Goal: Information Seeking & Learning: Learn about a topic

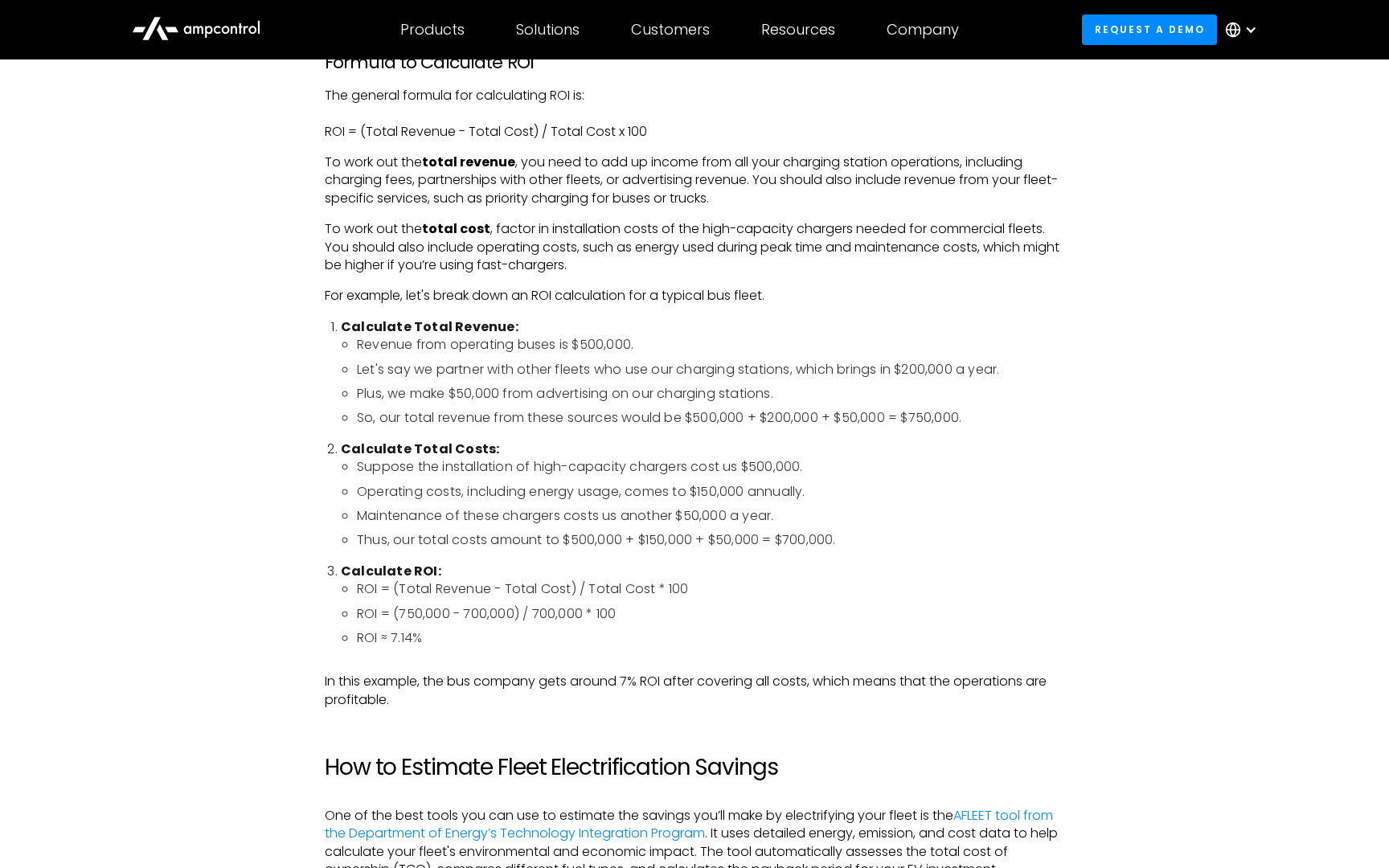
scroll to position [1847, 0]
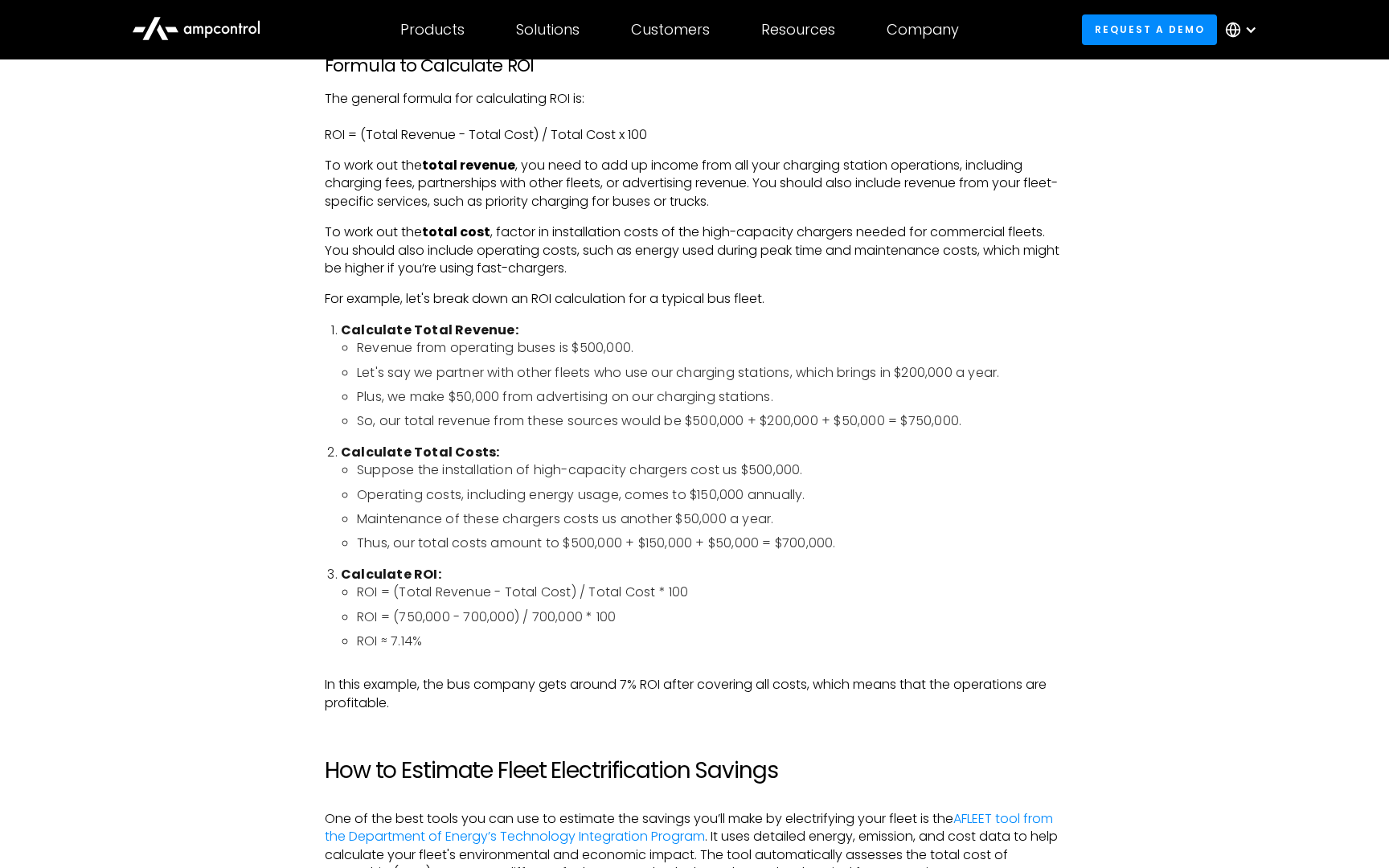
click at [488, 375] on li "Let's say we partner with other fleets who use our charging stations, which bri…" at bounding box center [710, 373] width 708 height 18
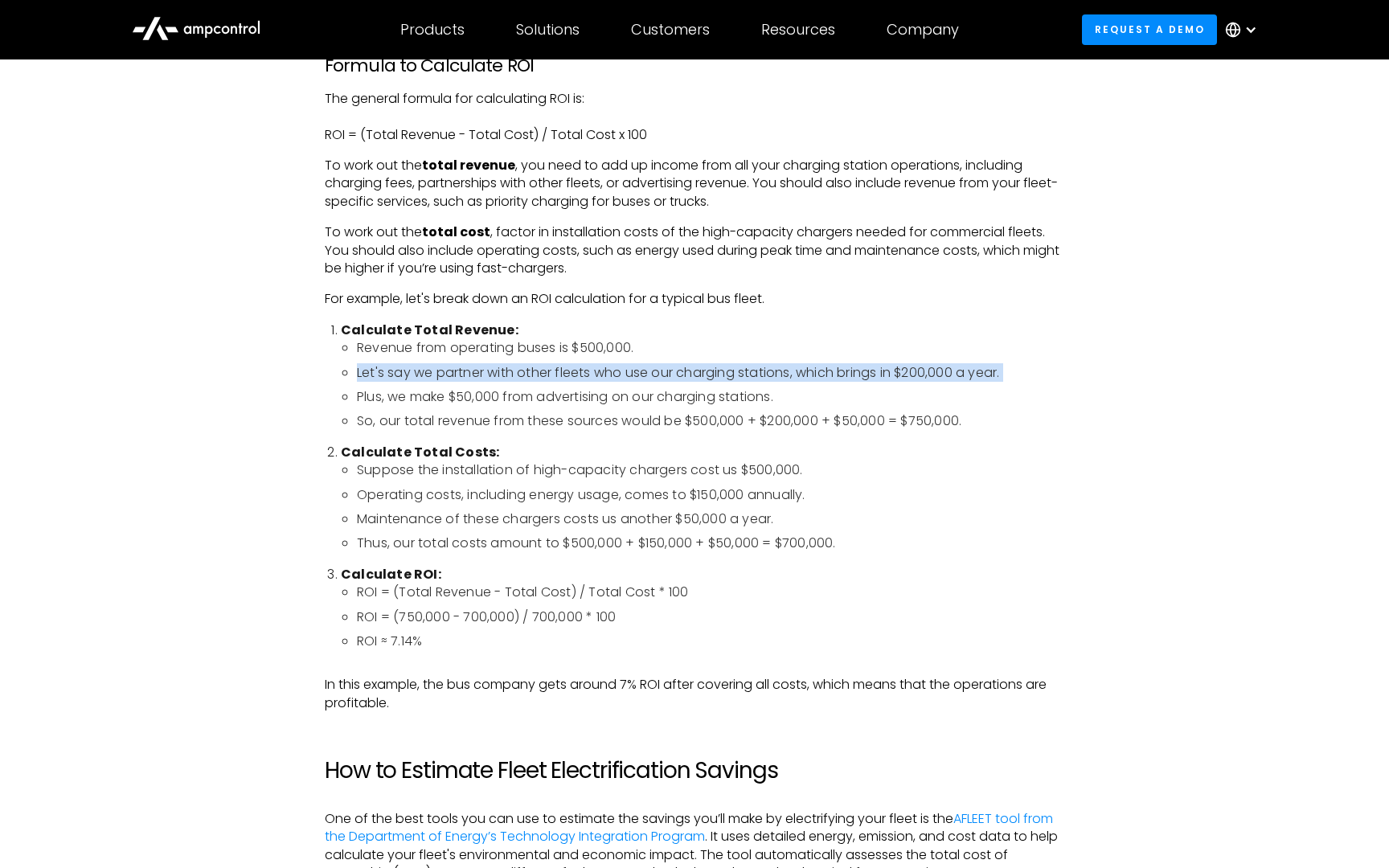
click at [488, 375] on li "Let's say we partner with other fleets who use our charging stations, which bri…" at bounding box center [710, 373] width 708 height 18
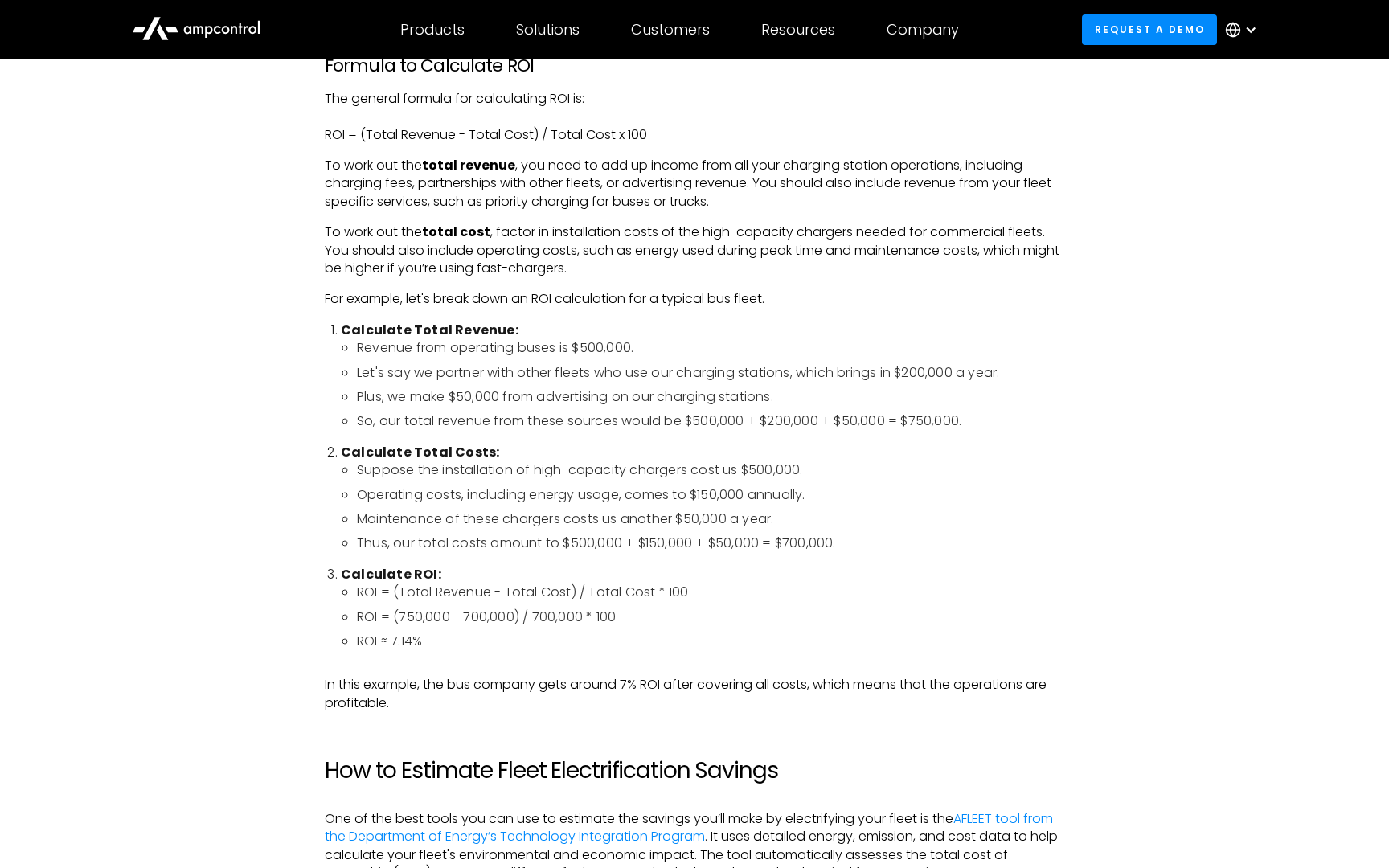
click at [459, 403] on li "Plus, we make $50,000 from advertising on our charging stations." at bounding box center [710, 397] width 708 height 18
click at [486, 356] on li "Revenue from operating buses is $500,000." at bounding box center [710, 348] width 708 height 18
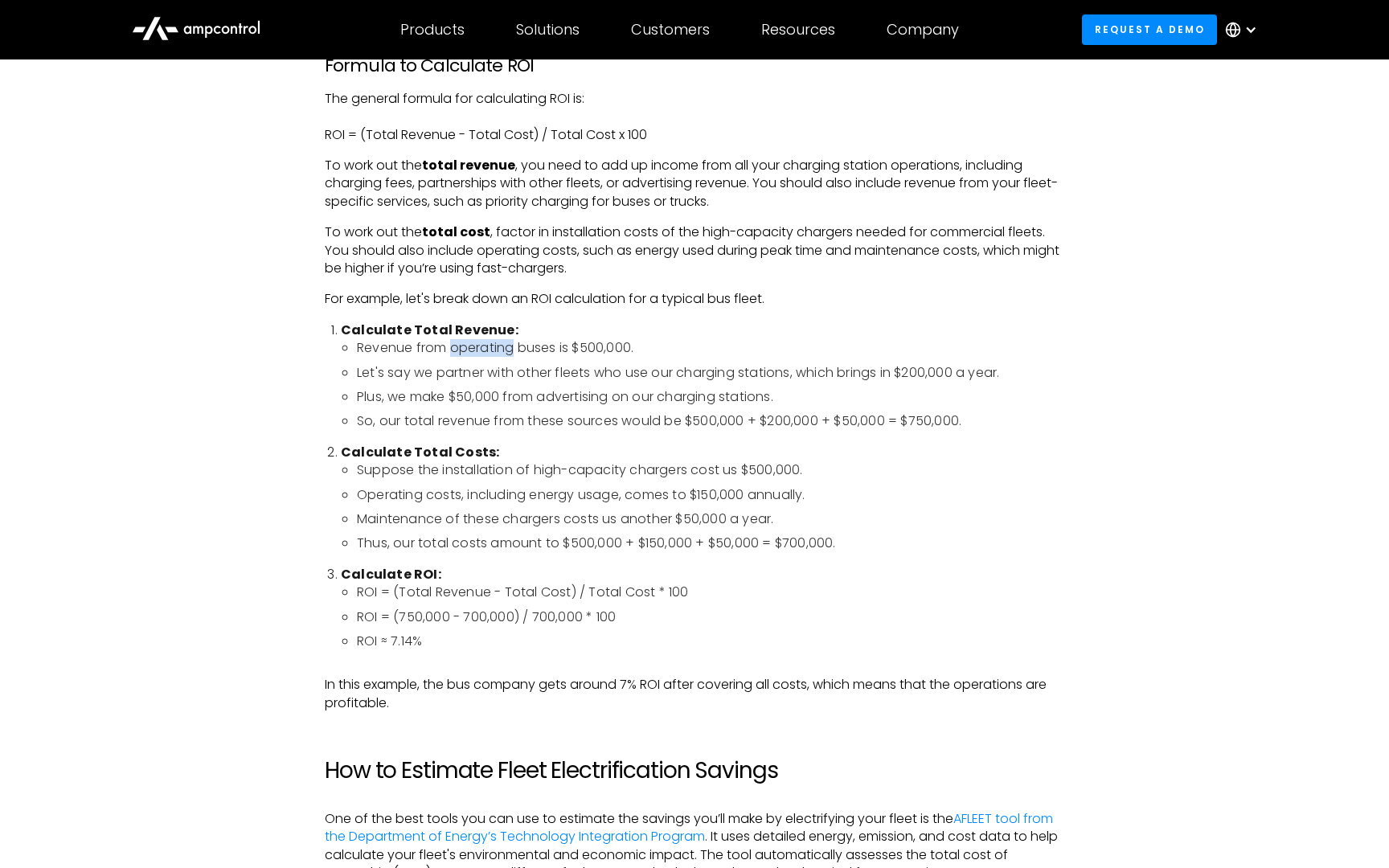
click at [486, 356] on li "Revenue from operating buses is $500,000." at bounding box center [710, 348] width 708 height 18
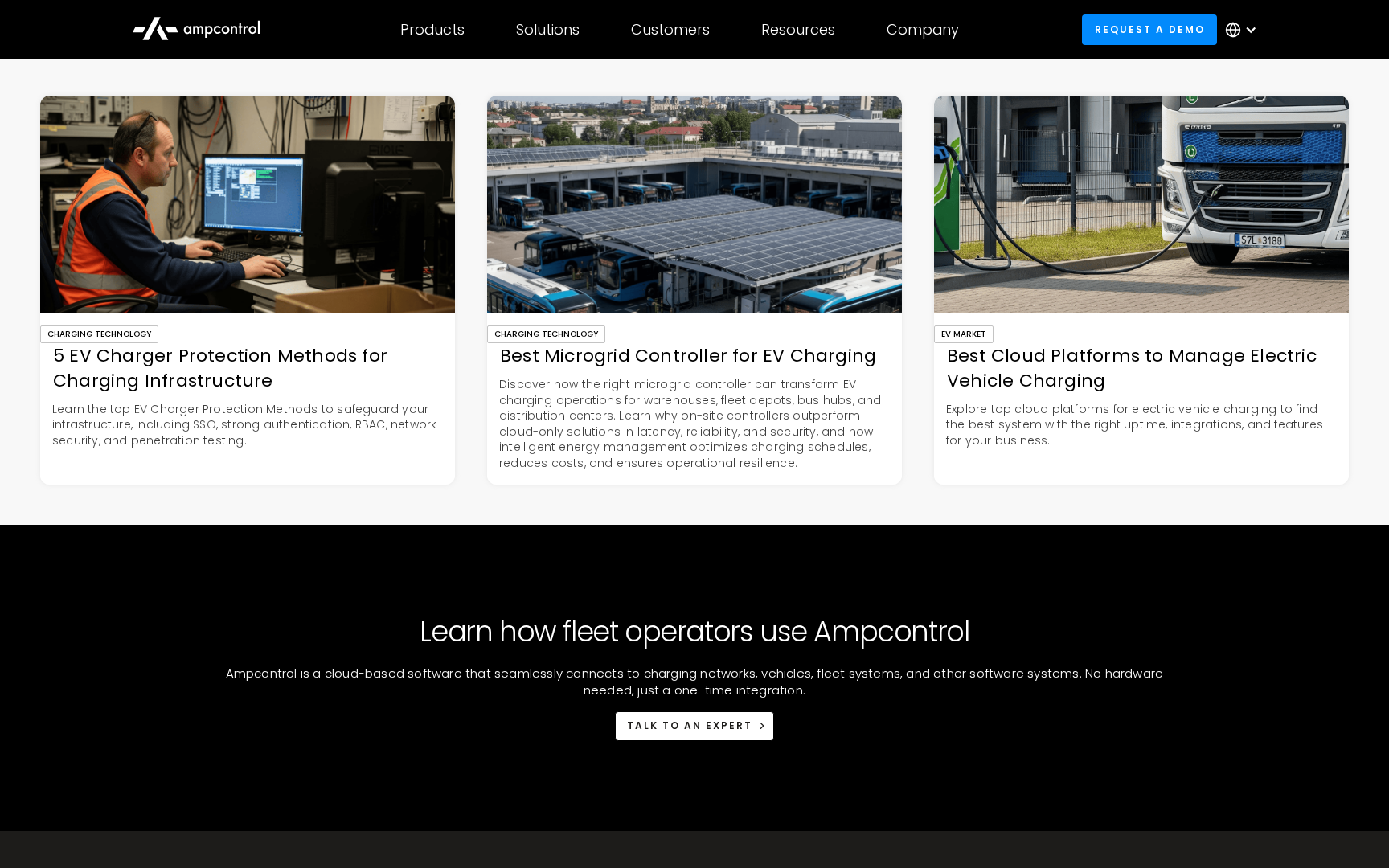
scroll to position [4321, 0]
